Goal: Information Seeking & Learning: Learn about a topic

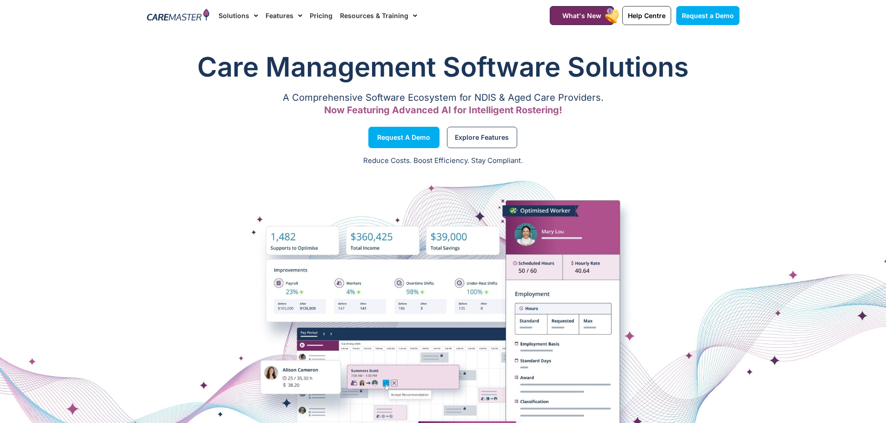
click at [316, 15] on link "Pricing" at bounding box center [321, 15] width 23 height 31
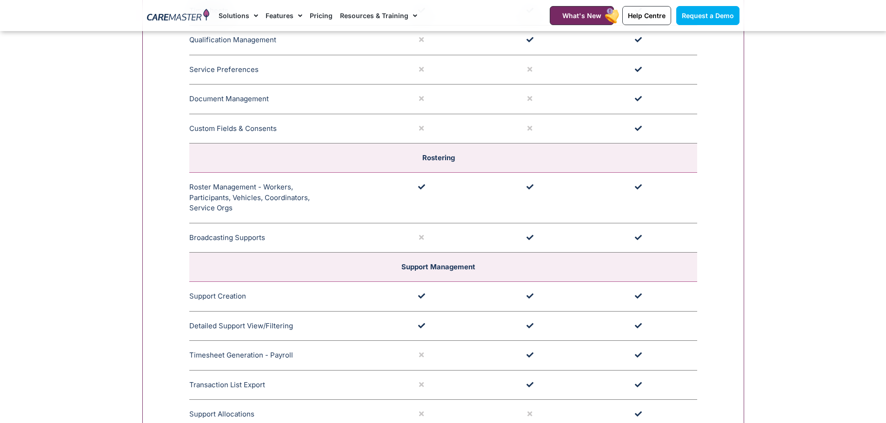
scroll to position [1581, 0]
